Goal: Task Accomplishment & Management: Manage account settings

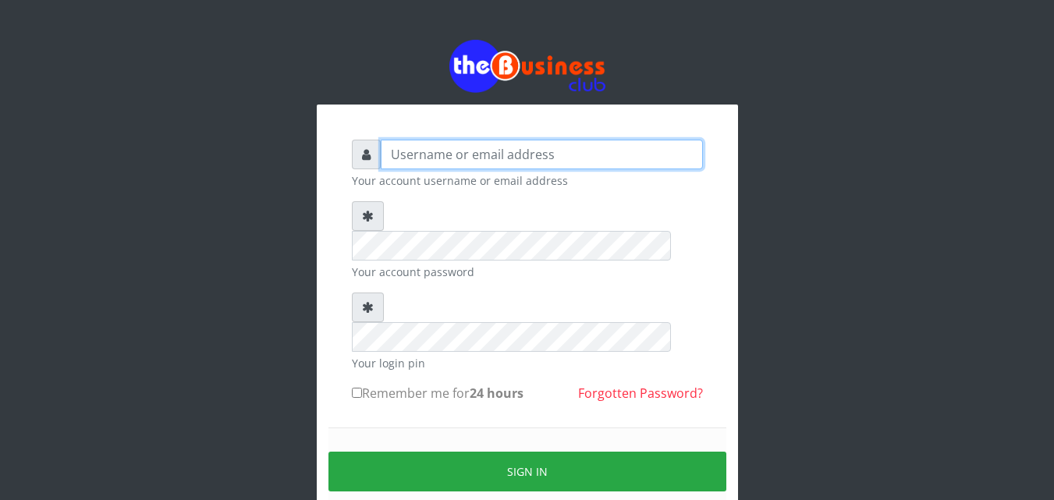
click at [448, 161] on input "text" at bounding box center [542, 155] width 322 height 30
click at [491, 152] on input "maryambarrau22@" at bounding box center [542, 155] width 322 height 30
click at [491, 152] on input "maryambarrau@" at bounding box center [542, 155] width 322 height 30
click at [497, 156] on input "maryambarrau@" at bounding box center [542, 155] width 322 height 30
click at [584, 152] on input "maryambarrau@gmail.com" at bounding box center [542, 155] width 322 height 30
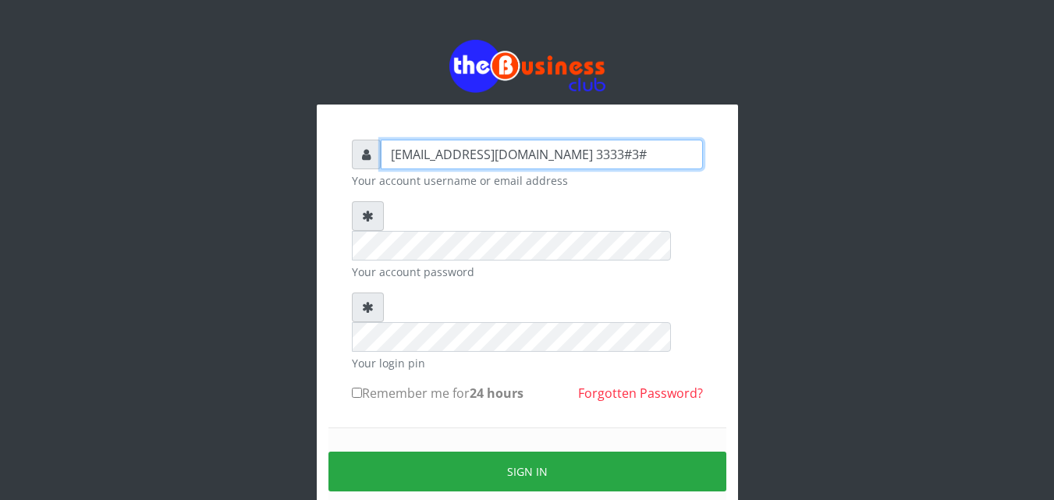
click at [595, 153] on input "maryambarrau@gmail.com 3333#3#" at bounding box center [542, 155] width 322 height 30
click at [579, 151] on input "maryambarrau@gmail.com 3333##" at bounding box center [542, 155] width 322 height 30
drag, startPoint x: 575, startPoint y: 158, endPoint x: 556, endPoint y: 154, distance: 19.1
click at [556, 154] on input "maryambarrau@gmail.com ##" at bounding box center [542, 155] width 322 height 30
type input "maryambarrau@gmail.com"
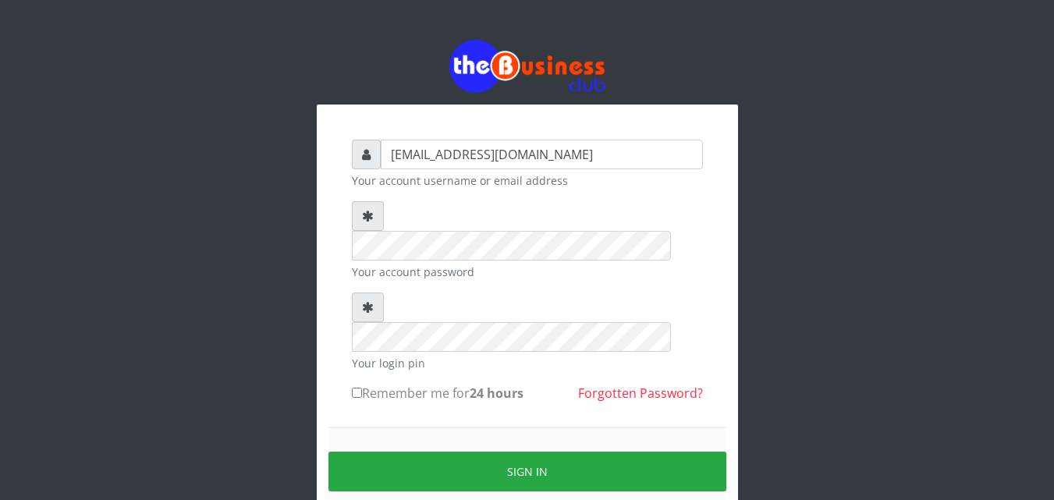
click at [354, 384] on label "Remember me for 24 hours" at bounding box center [438, 393] width 172 height 19
click at [354, 388] on input "Remember me for 24 hours" at bounding box center [357, 393] width 10 height 10
checkbox input "true"
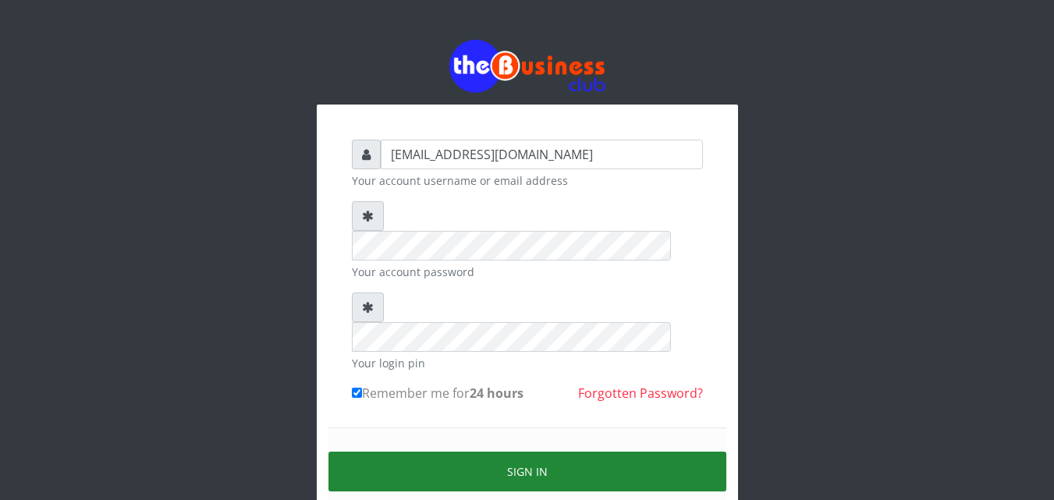
click at [390, 452] on button "Sign in" at bounding box center [527, 472] width 398 height 40
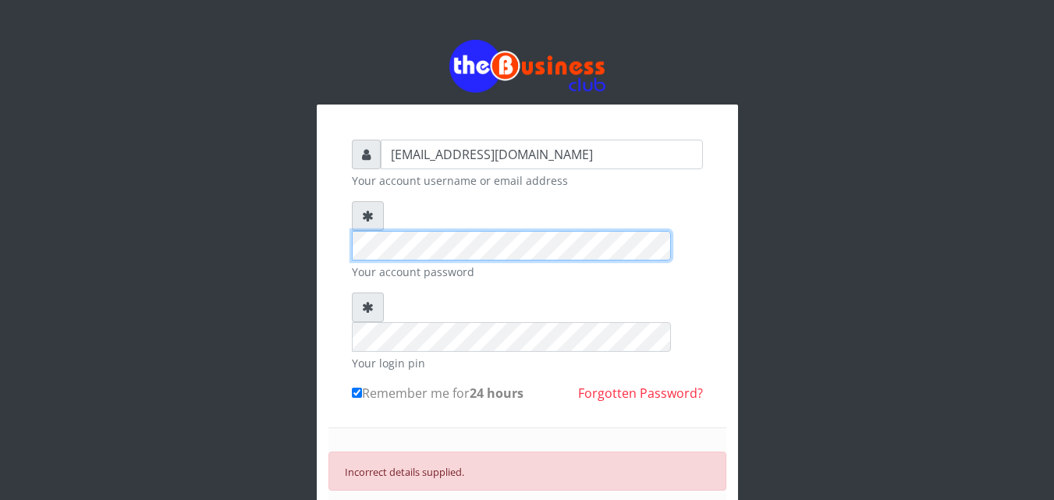
click at [368, 223] on div at bounding box center [527, 230] width 351 height 59
click at [477, 243] on div "Your account password" at bounding box center [527, 240] width 351 height 79
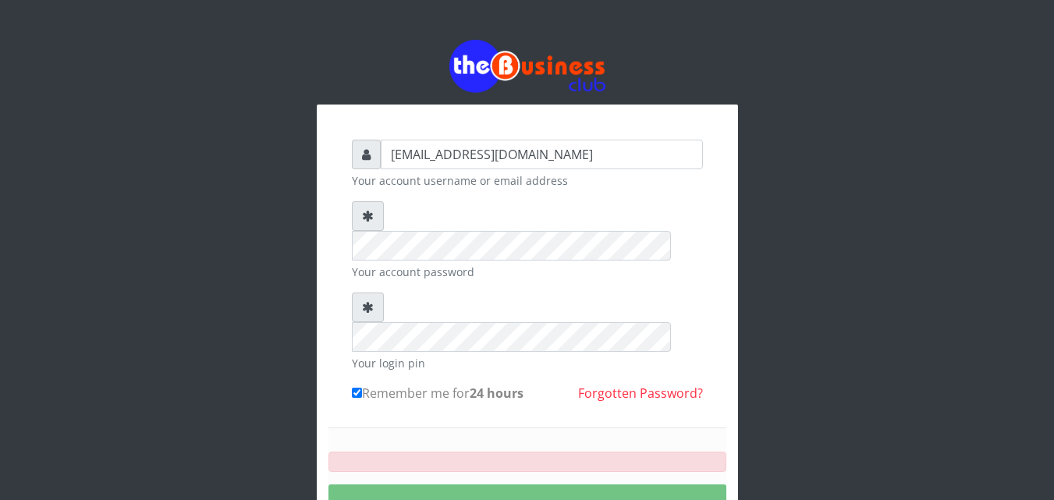
click at [438, 484] on button "SIGNING IN..." at bounding box center [527, 504] width 398 height 40
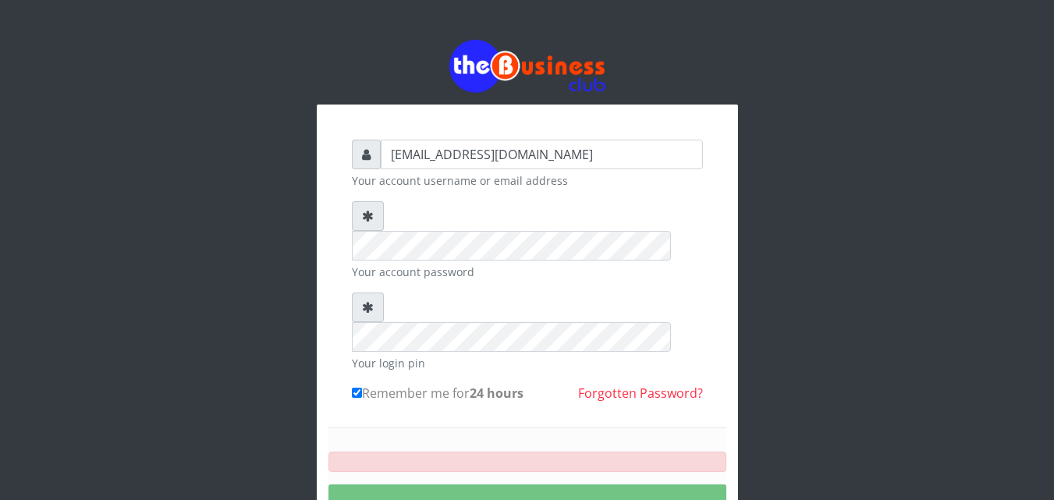
click at [438, 484] on button "SIGNING IN..." at bounding box center [527, 504] width 398 height 40
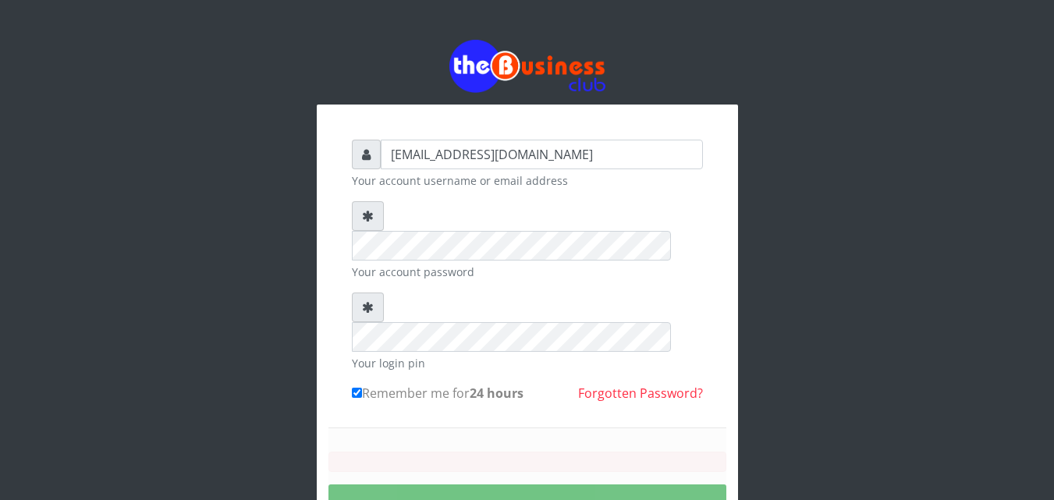
click at [438, 484] on button "SIGNING IN..." at bounding box center [527, 504] width 398 height 40
